Goal: Register for event/course

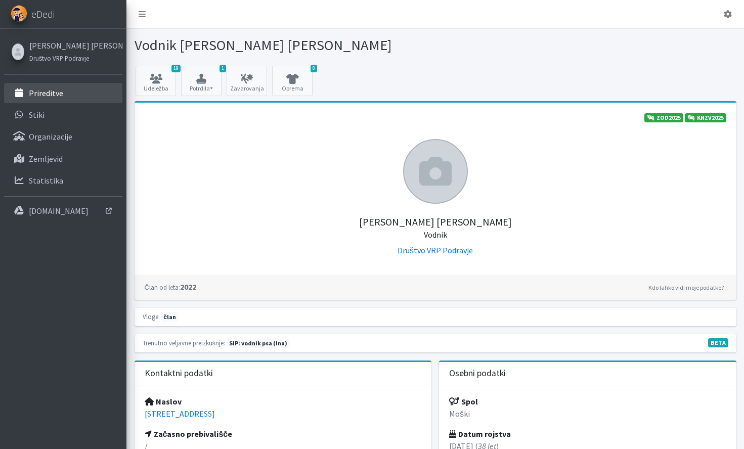
click at [88, 97] on link "Prireditve" at bounding box center [63, 93] width 118 height 20
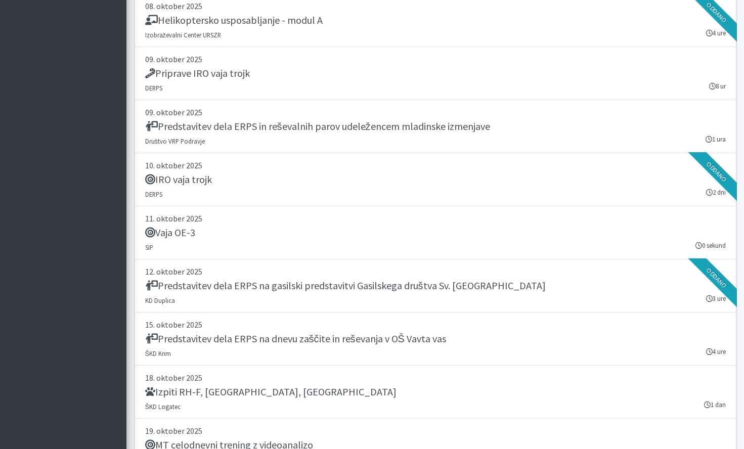
scroll to position [2487, 0]
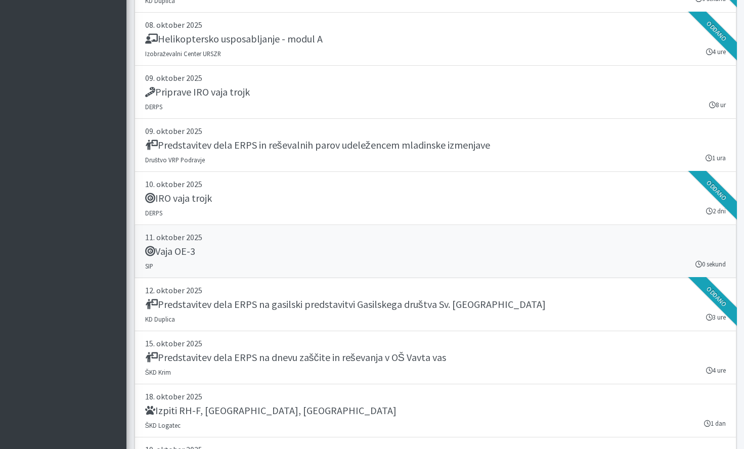
click at [432, 257] on div "Vaja OE-3" at bounding box center [435, 252] width 581 height 14
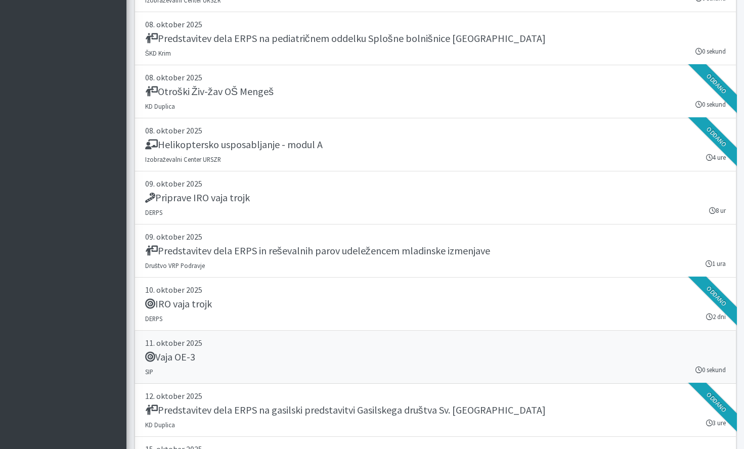
scroll to position [2379, 0]
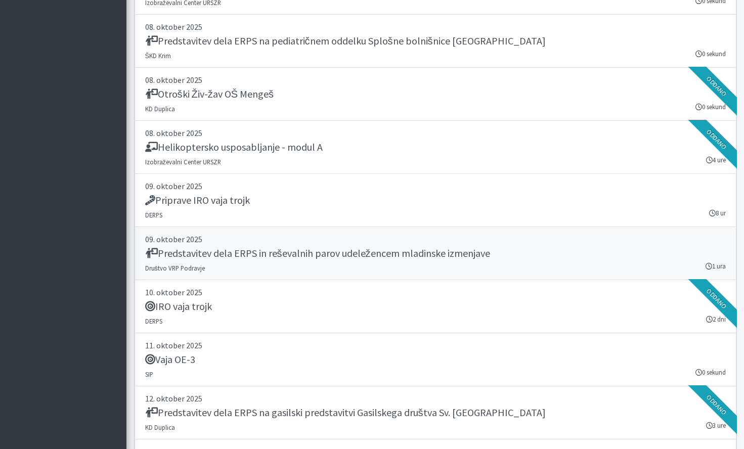
click at [447, 265] on link "09. oktober 2025 Predstavitev dela ERPS in reševalnih parov udeležencem mladins…" at bounding box center [436, 253] width 602 height 53
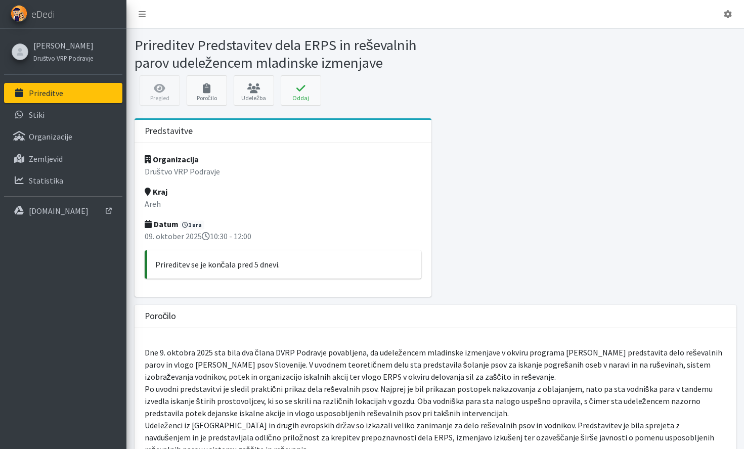
scroll to position [2, 0]
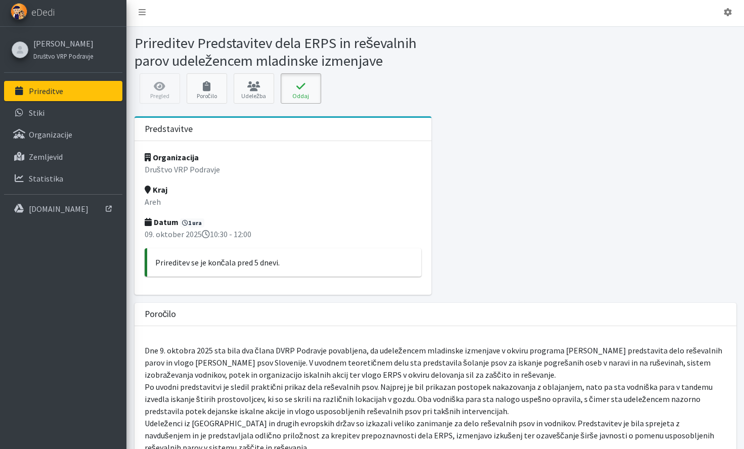
click at [305, 88] on icon at bounding box center [301, 86] width 34 height 10
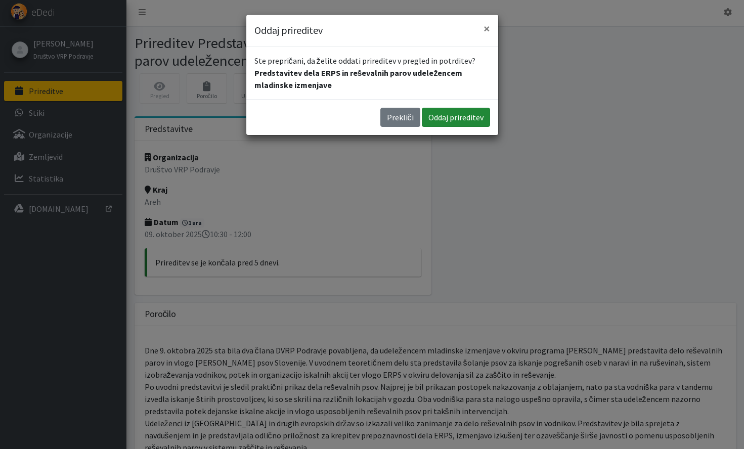
click at [459, 126] on button "Oddaj prireditev" at bounding box center [456, 117] width 68 height 19
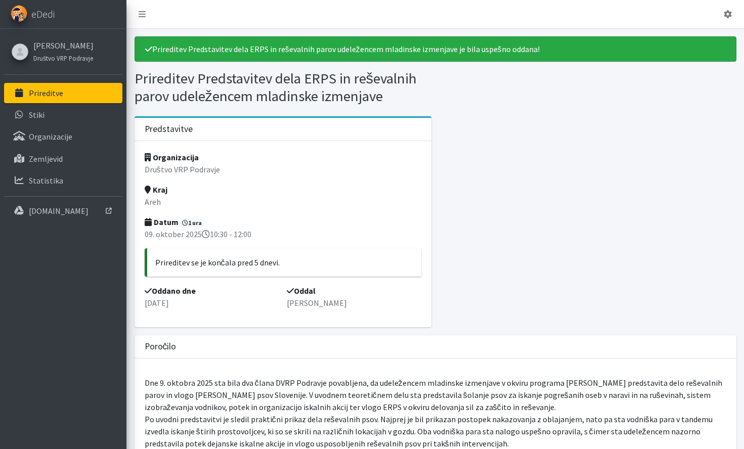
click at [55, 87] on link "Prireditve" at bounding box center [63, 93] width 118 height 20
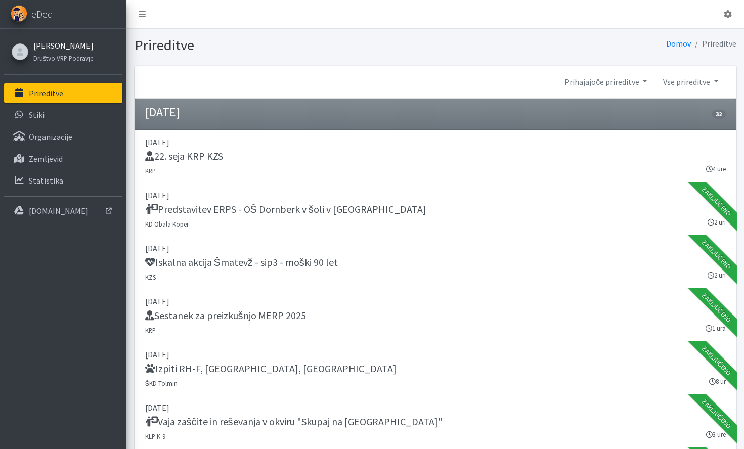
click at [69, 49] on link "[PERSON_NAME] [PERSON_NAME]" at bounding box center [63, 45] width 60 height 12
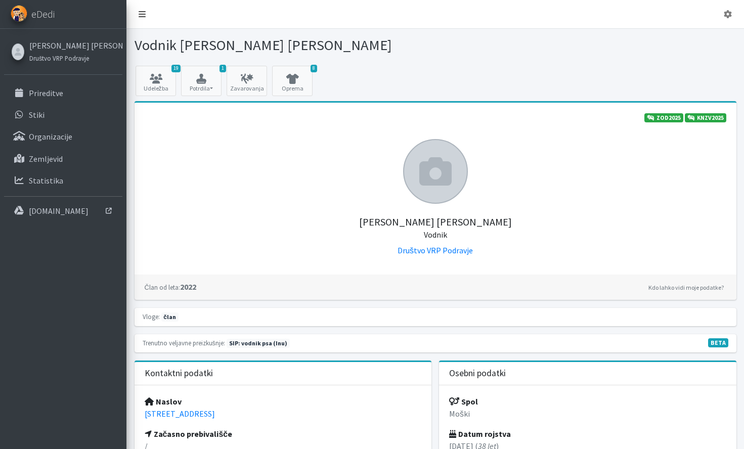
click at [133, 8] on link at bounding box center [142, 14] width 23 height 20
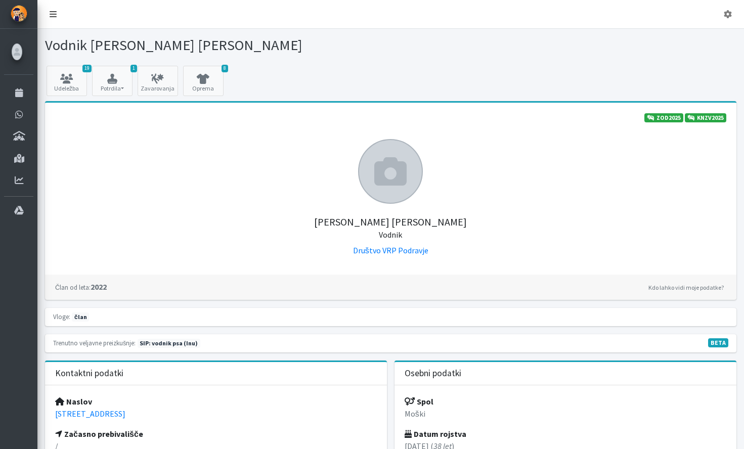
click at [57, 17] on link at bounding box center [53, 14] width 23 height 20
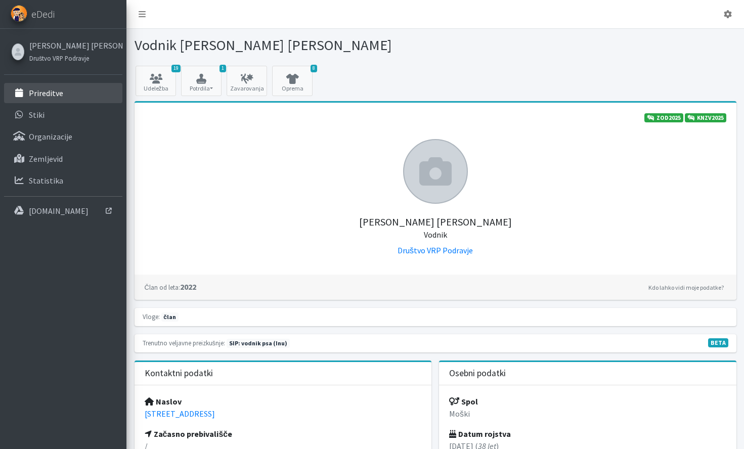
click at [47, 100] on link "Prireditve" at bounding box center [63, 93] width 118 height 20
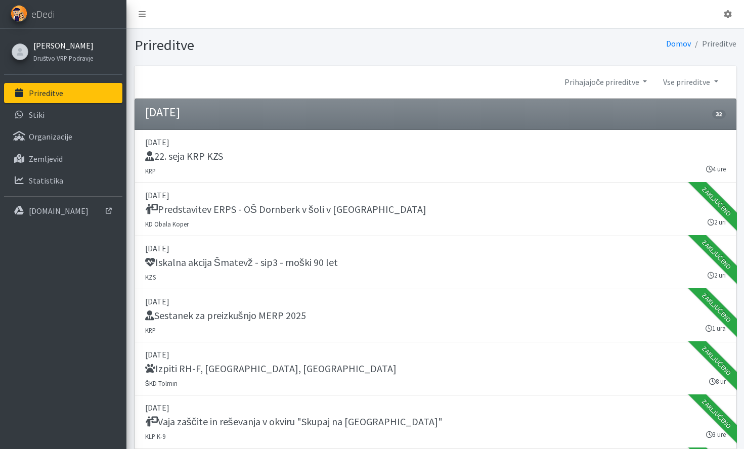
click at [40, 44] on link "[PERSON_NAME] [PERSON_NAME]" at bounding box center [63, 45] width 60 height 12
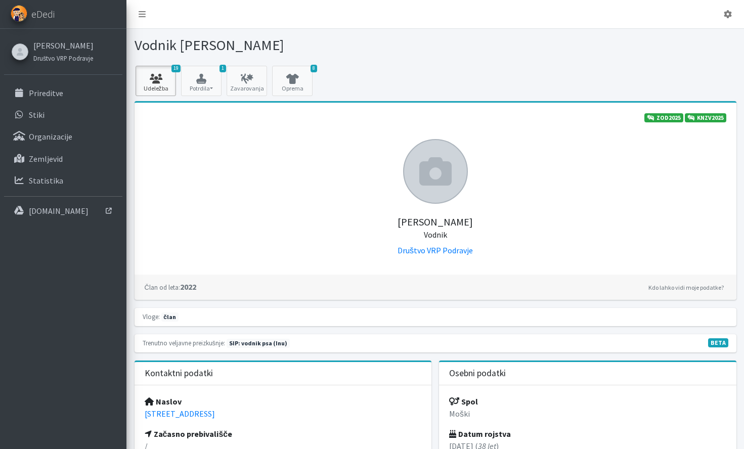
click at [157, 78] on icon at bounding box center [156, 79] width 34 height 10
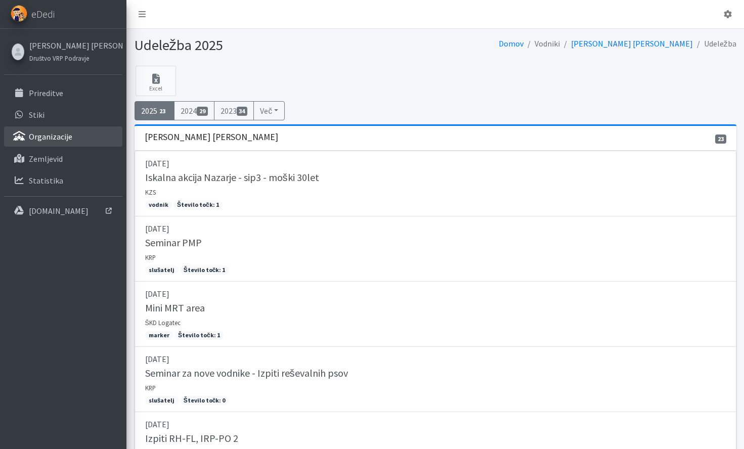
click at [71, 138] on link "Organizacije" at bounding box center [63, 137] width 118 height 20
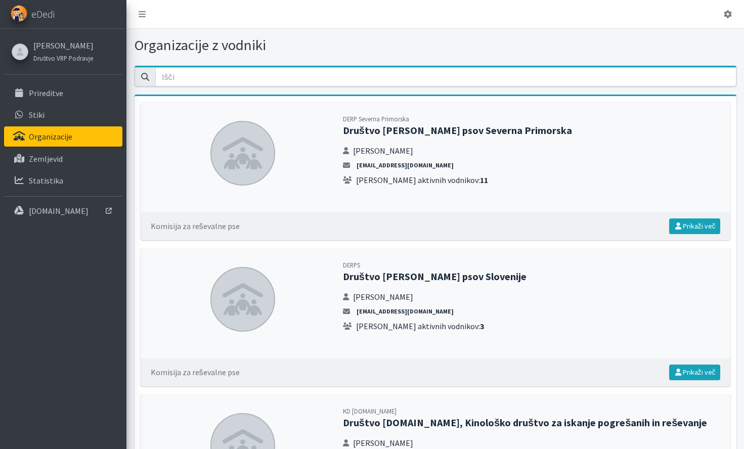
click at [66, 92] on link "Prireditve" at bounding box center [63, 93] width 118 height 20
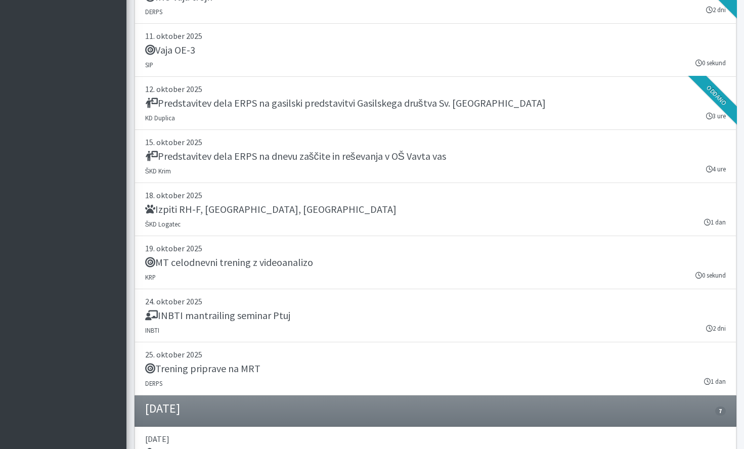
scroll to position [3075, 0]
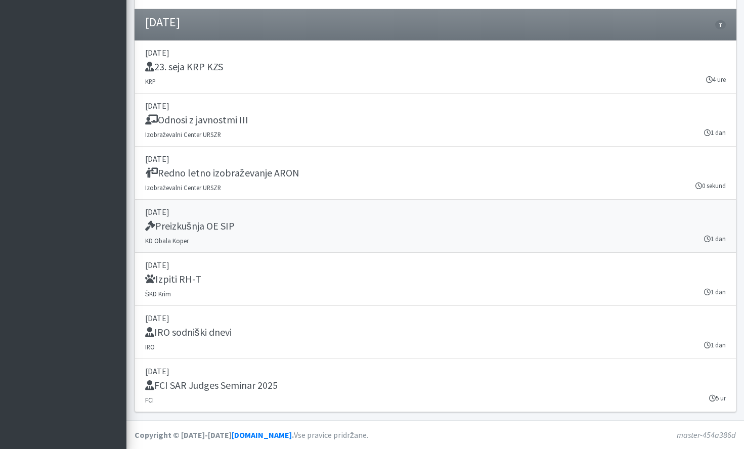
click at [292, 227] on div "Preizkušnja OE SIP" at bounding box center [435, 227] width 581 height 14
